Goal: Find specific page/section: Find specific page/section

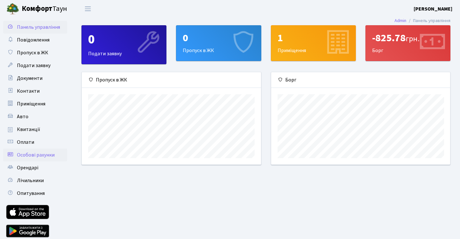
scroll to position [92, 179]
click at [20, 140] on span "Оплати" at bounding box center [25, 142] width 17 height 7
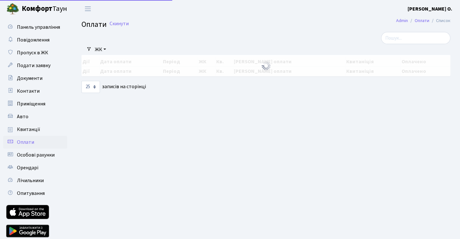
select select "25"
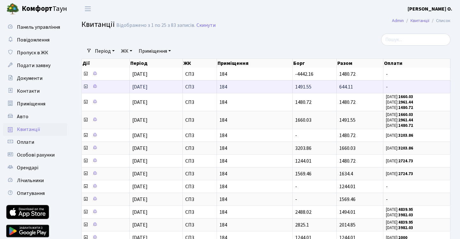
click at [85, 85] on icon at bounding box center [85, 86] width 5 height 5
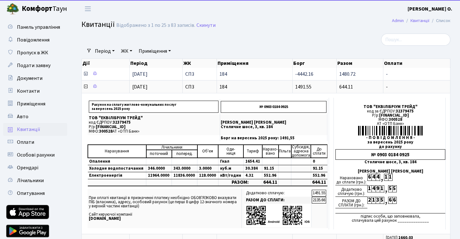
click at [86, 74] on icon at bounding box center [85, 73] width 5 height 5
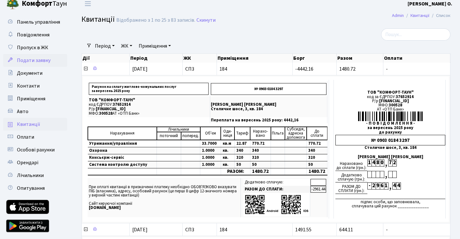
scroll to position [1, 0]
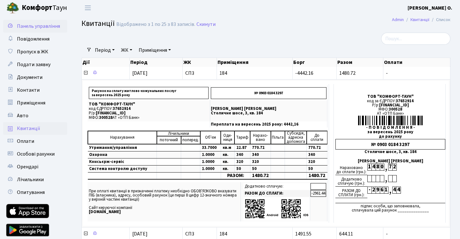
click at [33, 27] on span "Панель управління" at bounding box center [38, 26] width 43 height 7
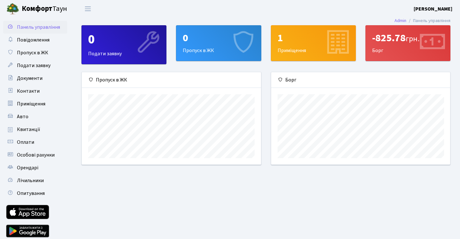
scroll to position [92, 179]
click at [21, 142] on span "Оплати" at bounding box center [25, 142] width 17 height 7
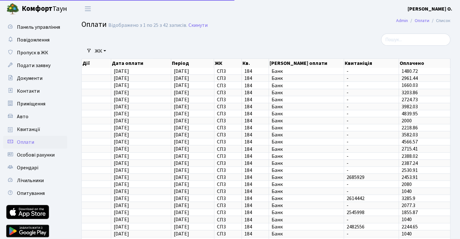
select select "25"
click at [30, 130] on span "Квитанції" at bounding box center [28, 129] width 23 height 7
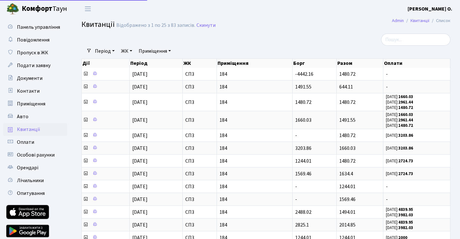
select select "25"
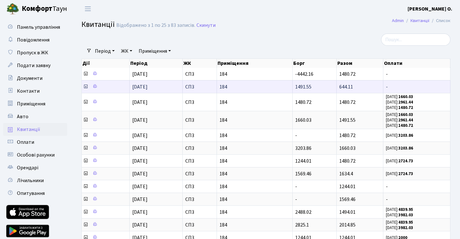
click at [84, 86] on icon at bounding box center [85, 86] width 5 height 5
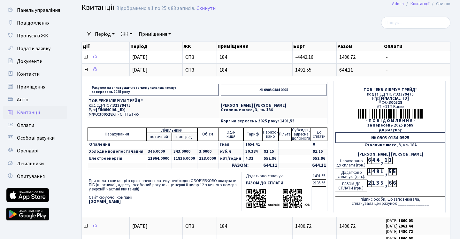
scroll to position [18, 0]
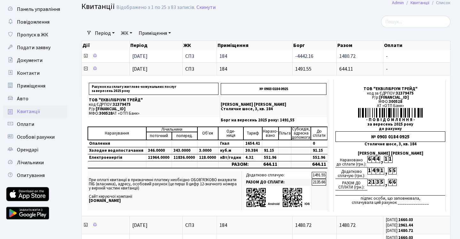
click at [87, 56] on icon at bounding box center [85, 55] width 5 height 5
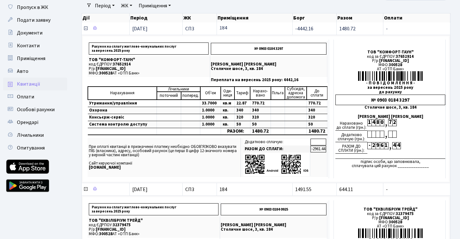
scroll to position [44, 0]
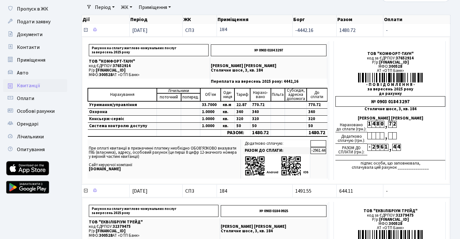
drag, startPoint x: 315, startPoint y: 30, endPoint x: 293, endPoint y: 29, distance: 21.8
click at [293, 29] on td "-4442.16" at bounding box center [315, 30] width 44 height 12
click at [317, 29] on td "-4442.16" at bounding box center [315, 30] width 44 height 12
drag, startPoint x: 317, startPoint y: 29, endPoint x: 297, endPoint y: 29, distance: 20.1
click at [297, 29] on td "-4442.16" at bounding box center [315, 30] width 44 height 12
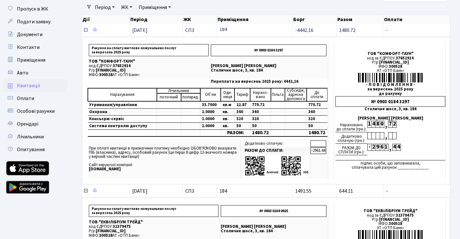
click at [328, 33] on td "-4442.16" at bounding box center [315, 30] width 44 height 12
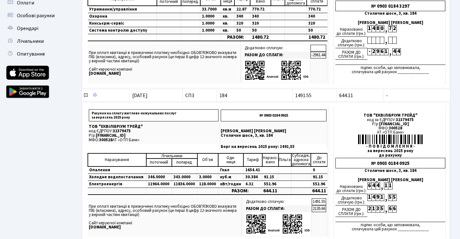
scroll to position [163, 0]
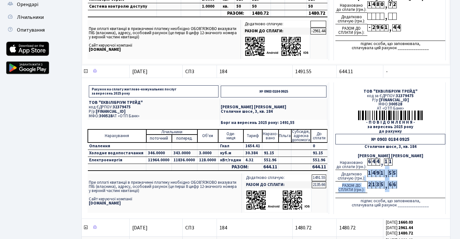
drag, startPoint x: 364, startPoint y: 176, endPoint x: 405, endPoint y: 195, distance: 45.3
click at [405, 195] on td "ТОВ "ЕКВІЛІБРІУМ ТРЕЙД" код за ЄДРПОУ: 32379475 Р/р: [FINANCIAL_ID] МФО: 300528…" at bounding box center [390, 148] width 112 height 132
click at [405, 195] on td "ТОВ "ЕКВІЛІБРІУМ ТРЕЙД" код за ЄДРПОУ: 32379475 Р/р: UA473005280000026009000025…" at bounding box center [390, 148] width 112 height 132
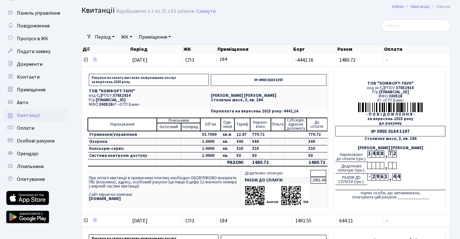
scroll to position [0, 0]
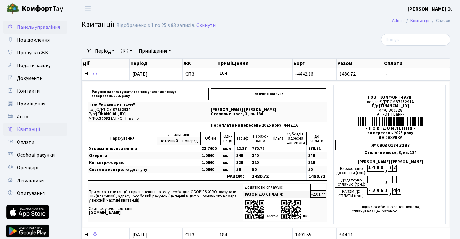
click at [66, 25] on link "Панель управління" at bounding box center [35, 27] width 64 height 13
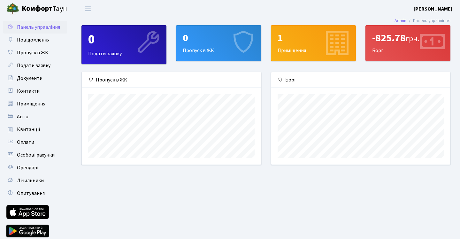
scroll to position [92, 179]
click at [13, 144] on icon at bounding box center [10, 141] width 6 height 6
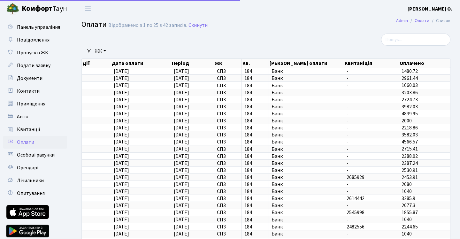
select select "25"
click at [30, 125] on link "Квитанції" at bounding box center [35, 129] width 64 height 13
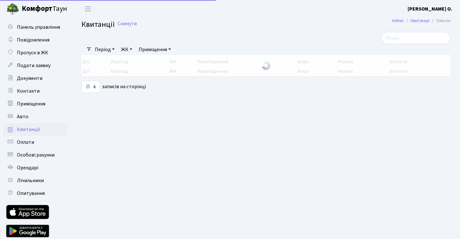
select select "25"
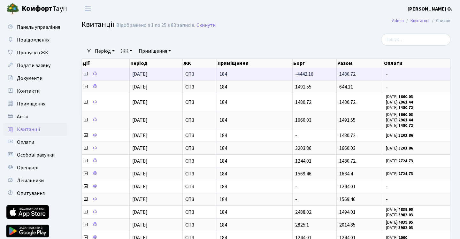
click at [85, 73] on icon at bounding box center [85, 73] width 5 height 5
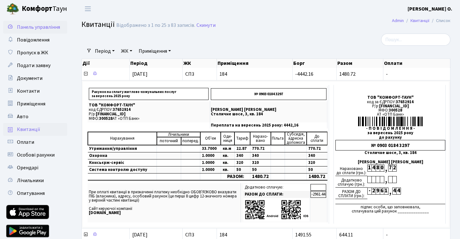
click at [34, 29] on span "Панель управління" at bounding box center [38, 27] width 43 height 7
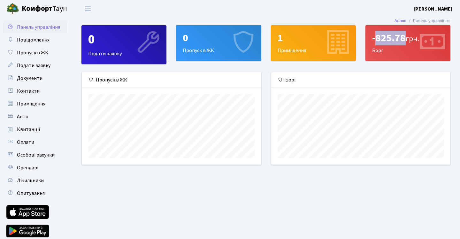
scroll to position [92, 179]
click at [403, 40] on div "-825.78 грн." at bounding box center [408, 38] width 72 height 12
click at [39, 134] on link "Квитанції" at bounding box center [35, 129] width 64 height 13
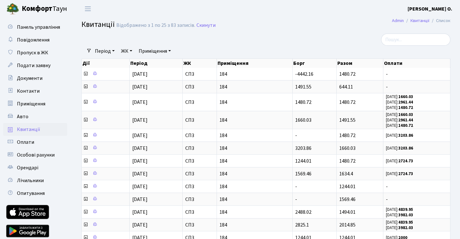
select select "25"
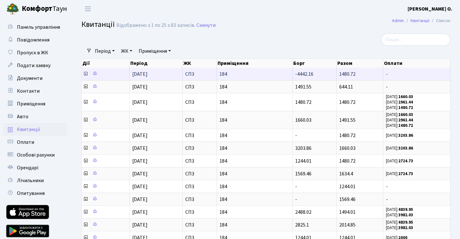
click at [85, 74] on icon at bounding box center [85, 73] width 5 height 5
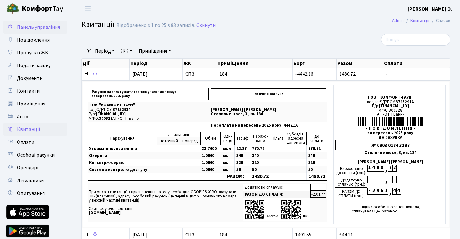
click at [45, 21] on link "Панель управління" at bounding box center [35, 27] width 64 height 13
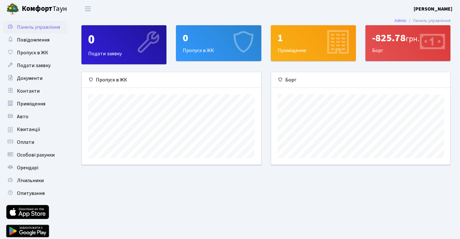
scroll to position [92, 179]
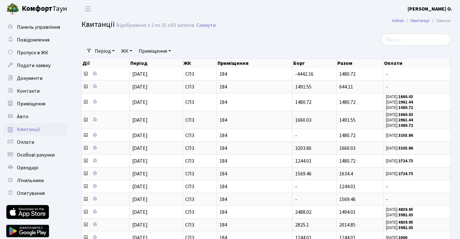
select select "25"
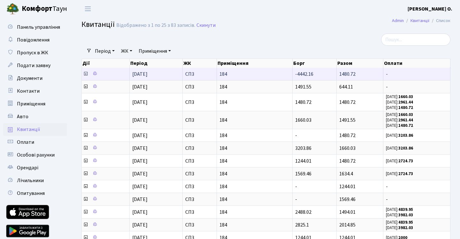
click at [86, 75] on icon at bounding box center [85, 73] width 5 height 5
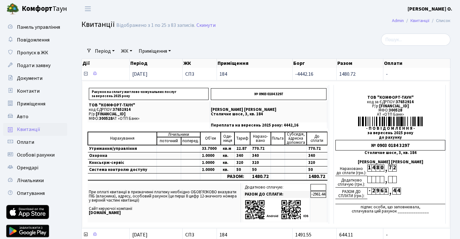
click at [84, 74] on icon at bounding box center [85, 73] width 5 height 5
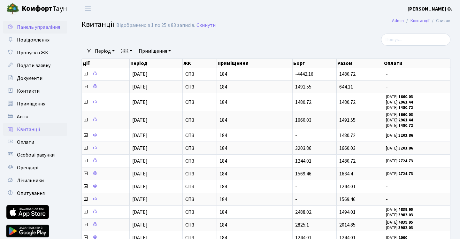
click at [56, 31] on link "Панель управління" at bounding box center [35, 27] width 64 height 13
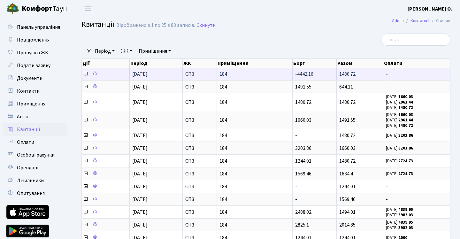
click at [85, 76] on span at bounding box center [86, 74] width 6 height 7
click at [87, 73] on icon at bounding box center [85, 73] width 5 height 5
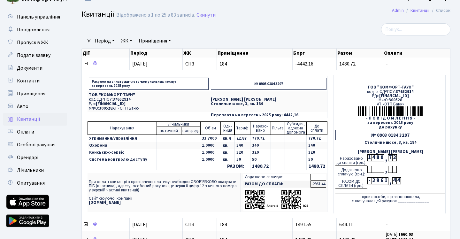
scroll to position [12, 0]
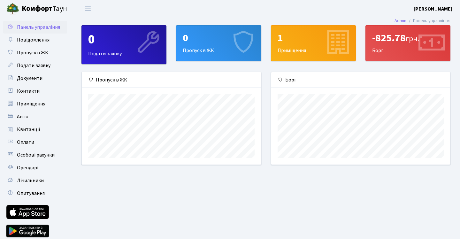
scroll to position [92, 179]
drag, startPoint x: 381, startPoint y: 39, endPoint x: 400, endPoint y: 39, distance: 18.5
click at [400, 39] on div "-825.78 грн." at bounding box center [408, 38] width 72 height 12
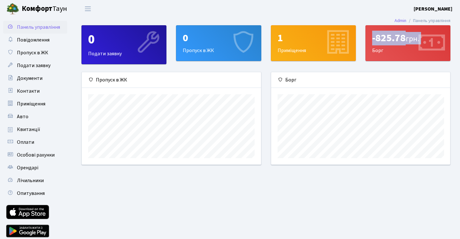
click at [400, 39] on div "-825.78 грн." at bounding box center [408, 38] width 72 height 12
click at [394, 39] on div "-825.78 грн." at bounding box center [408, 38] width 72 height 12
click at [398, 37] on div "-825.78 грн." at bounding box center [408, 38] width 72 height 12
drag, startPoint x: 402, startPoint y: 38, endPoint x: 359, endPoint y: 36, distance: 43.5
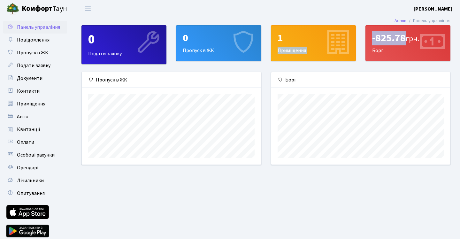
click at [359, 36] on div "0 Подати заявку 0 Пропуск в ЖК 1 Приміщення -825.78 грн. Борг" at bounding box center [266, 48] width 379 height 47
click at [400, 44] on div "-825.78 грн." at bounding box center [408, 38] width 72 height 12
click at [34, 127] on span "Квитанції" at bounding box center [28, 129] width 23 height 7
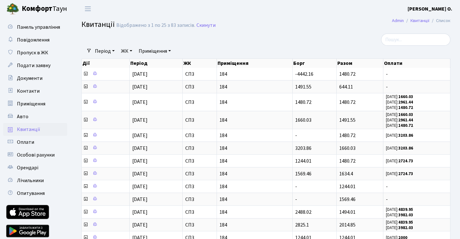
select select "25"
click at [35, 24] on span "Панель управління" at bounding box center [38, 27] width 43 height 7
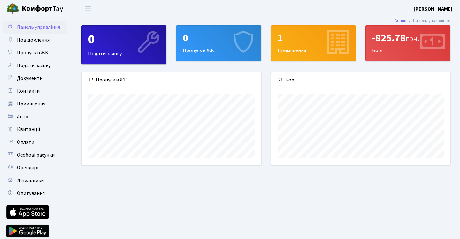
scroll to position [92, 179]
click at [40, 129] on link "Квитанції" at bounding box center [35, 129] width 64 height 13
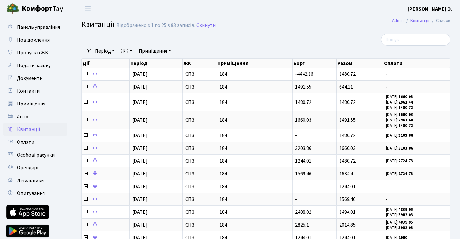
select select "25"
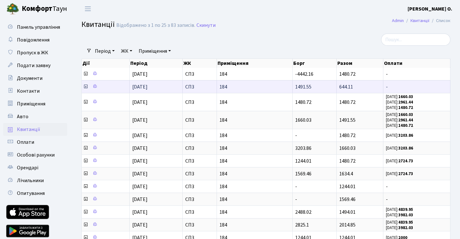
click at [343, 84] on span "644.11" at bounding box center [347, 86] width 14 height 7
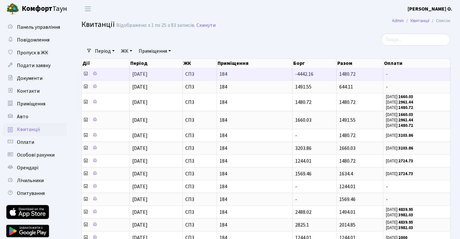
click at [348, 76] on span "1480.72" at bounding box center [348, 74] width 16 height 7
